Goal: Information Seeking & Learning: Learn about a topic

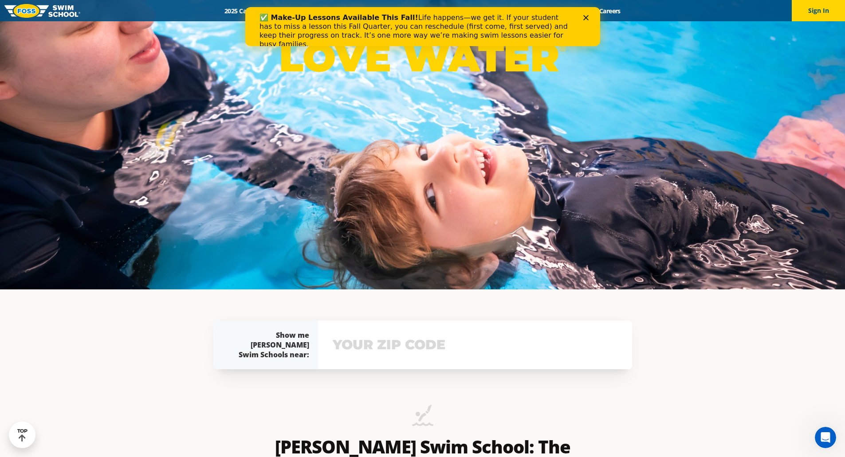
scroll to position [96, 0]
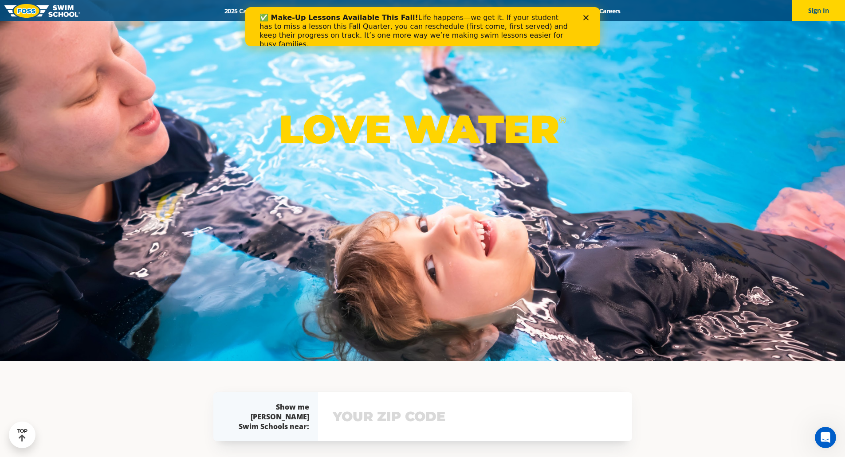
click at [585, 16] on icon "Close" at bounding box center [585, 17] width 5 height 5
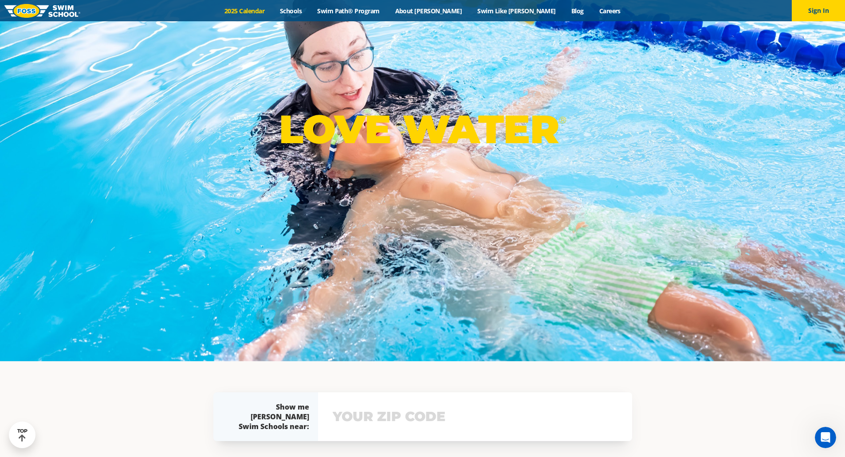
click at [263, 7] on link "2025 Calendar" at bounding box center [244, 11] width 55 height 8
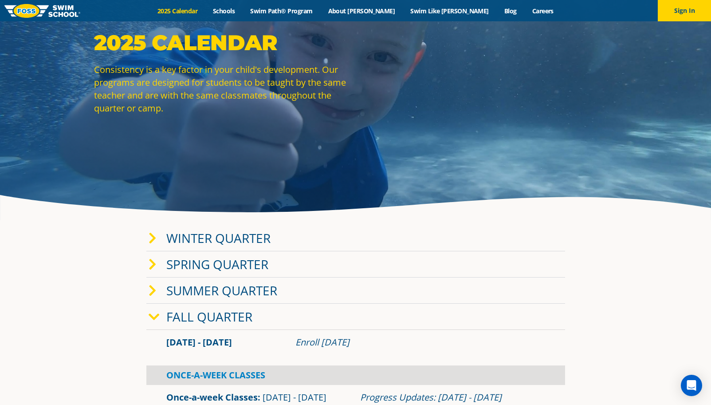
scroll to position [66, 0]
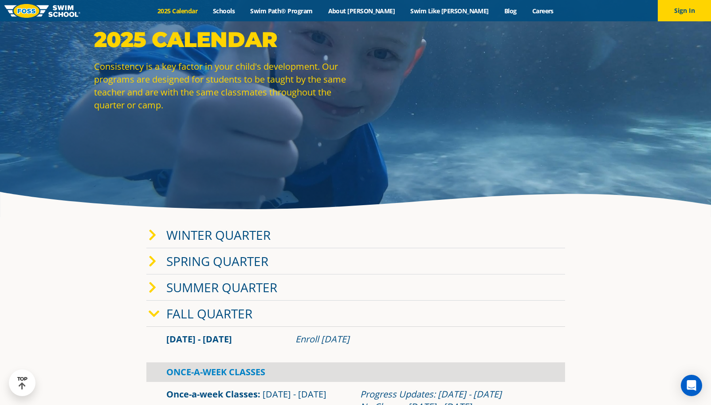
click at [158, 261] on span at bounding box center [158, 261] width 18 height 13
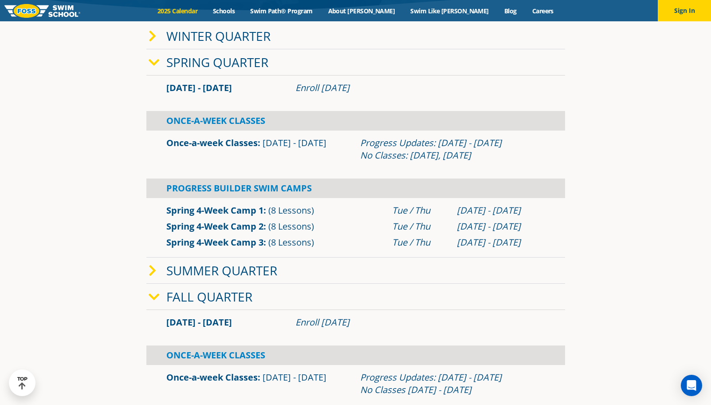
scroll to position [262, 0]
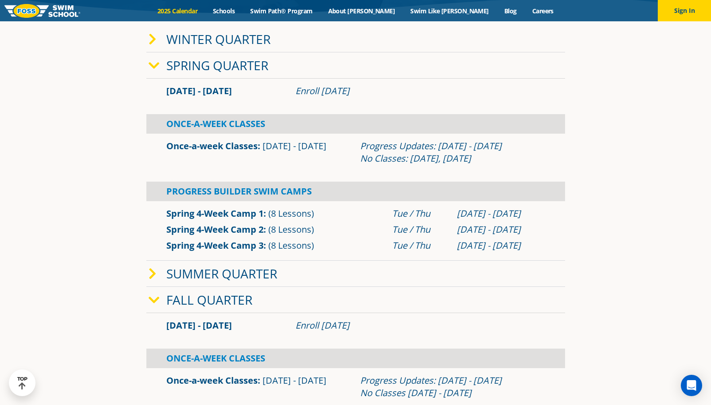
drag, startPoint x: 335, startPoint y: 208, endPoint x: 87, endPoint y: 307, distance: 267.6
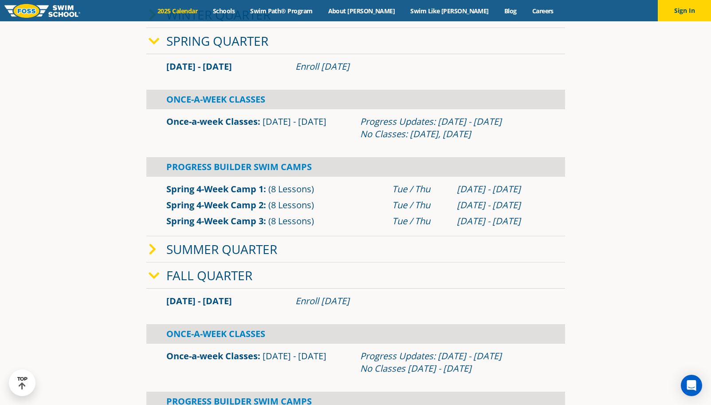
scroll to position [217, 0]
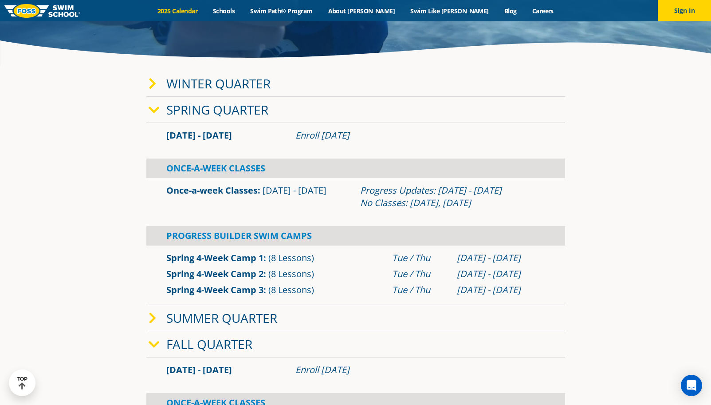
click at [159, 110] on icon at bounding box center [154, 110] width 11 height 12
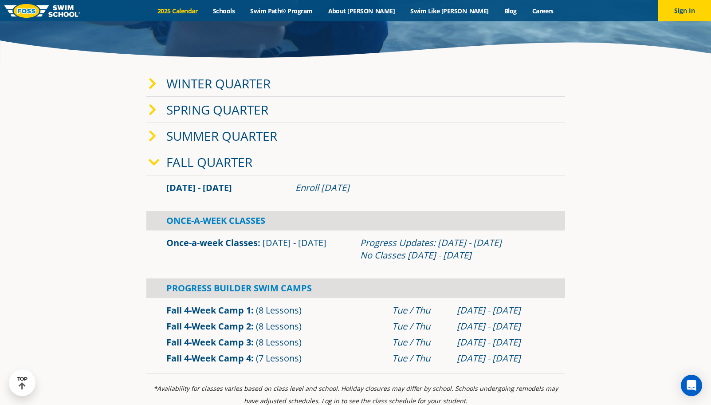
click at [157, 167] on icon at bounding box center [154, 162] width 11 height 12
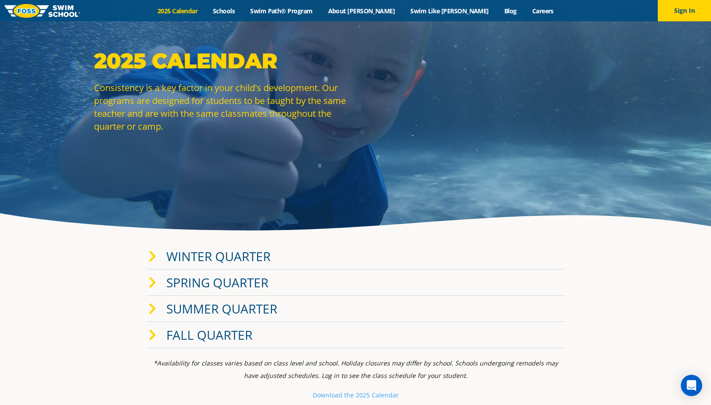
scroll to position [133, 0]
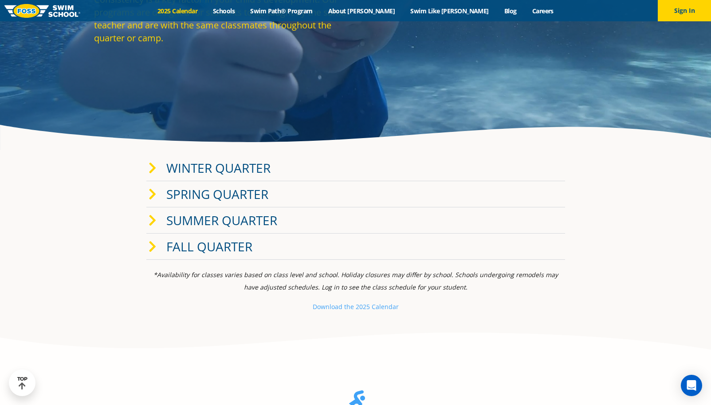
click at [201, 167] on link "Winter Quarter" at bounding box center [218, 167] width 104 height 17
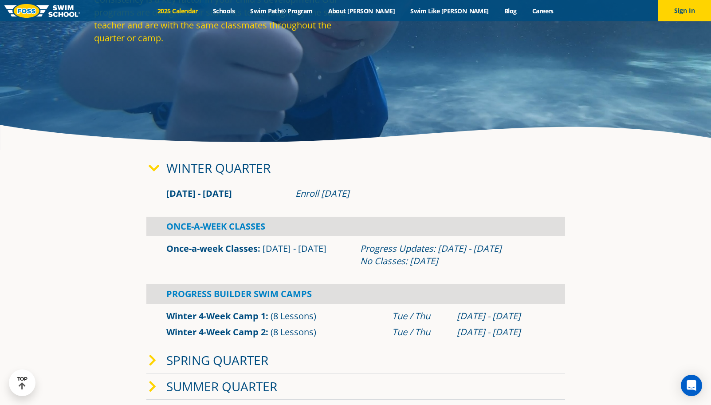
click at [201, 169] on link "Winter Quarter" at bounding box center [218, 167] width 104 height 17
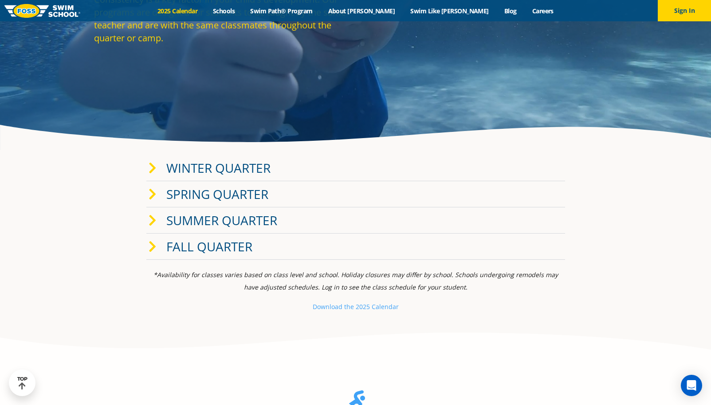
click at [198, 197] on link "Spring Quarter" at bounding box center [217, 193] width 102 height 17
